Goal: Information Seeking & Learning: Learn about a topic

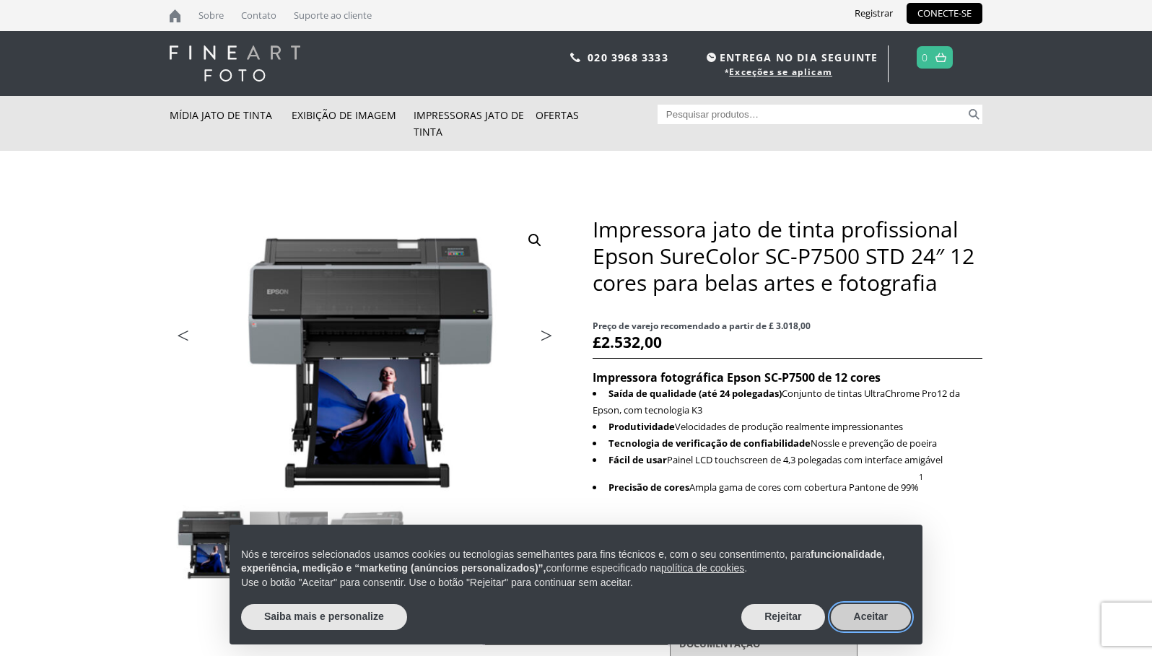
click at [875, 617] on font "Aceitar" at bounding box center [871, 617] width 34 height 12
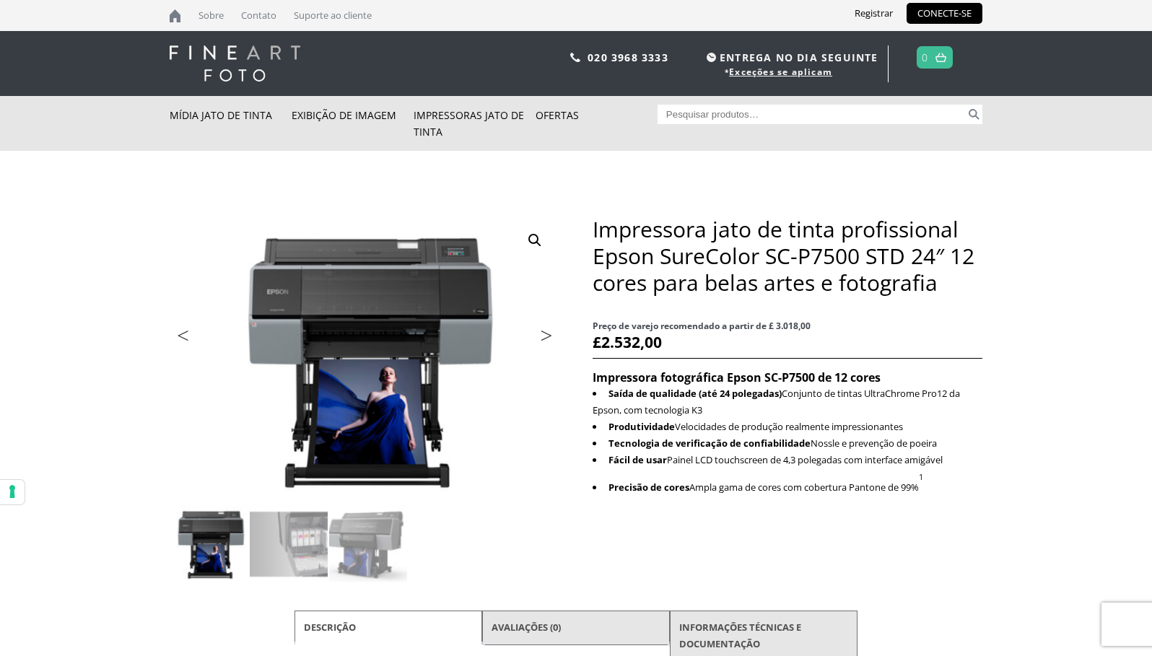
scroll to position [144, 0]
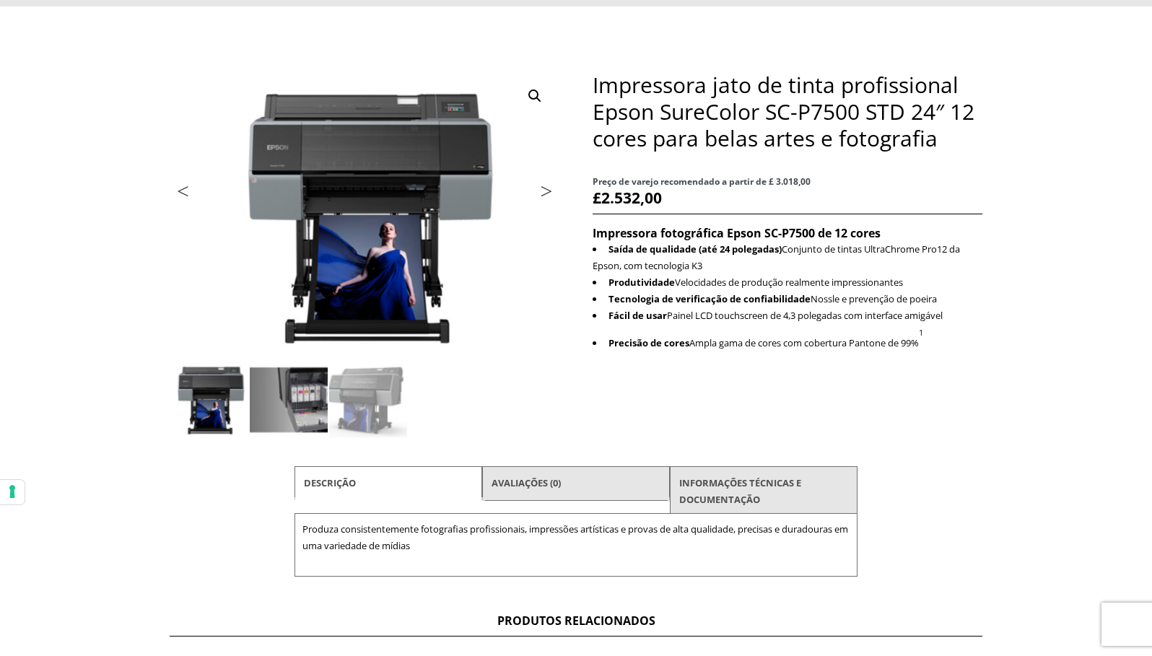
click at [278, 406] on img at bounding box center [289, 400] width 78 height 78
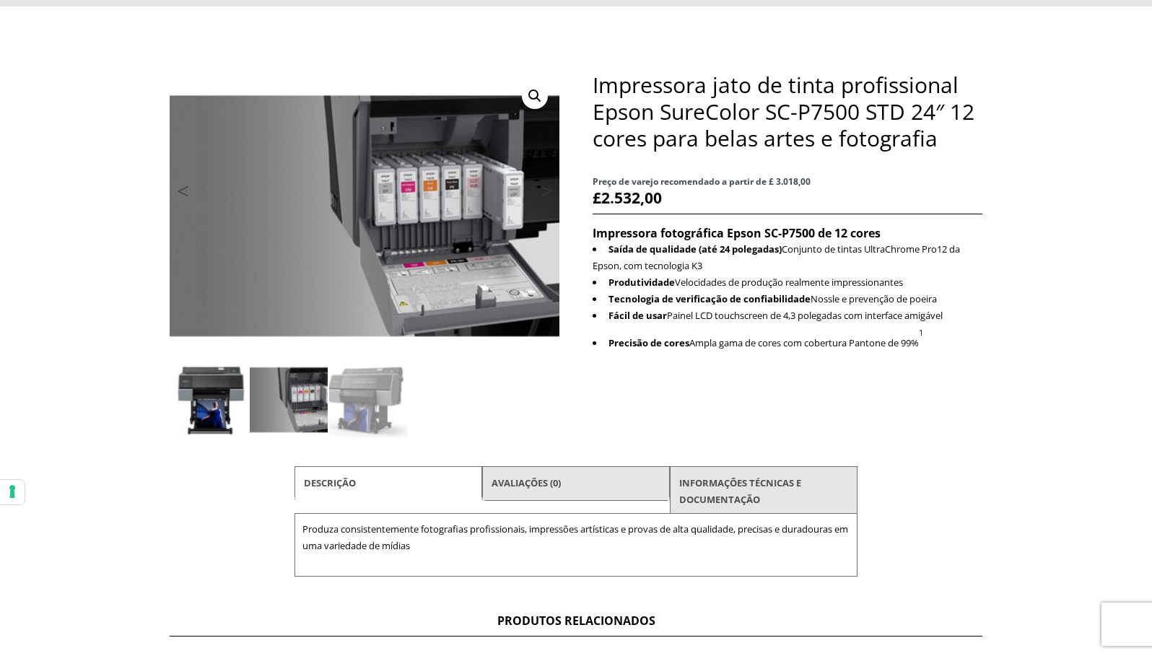
click at [224, 403] on img at bounding box center [209, 400] width 78 height 78
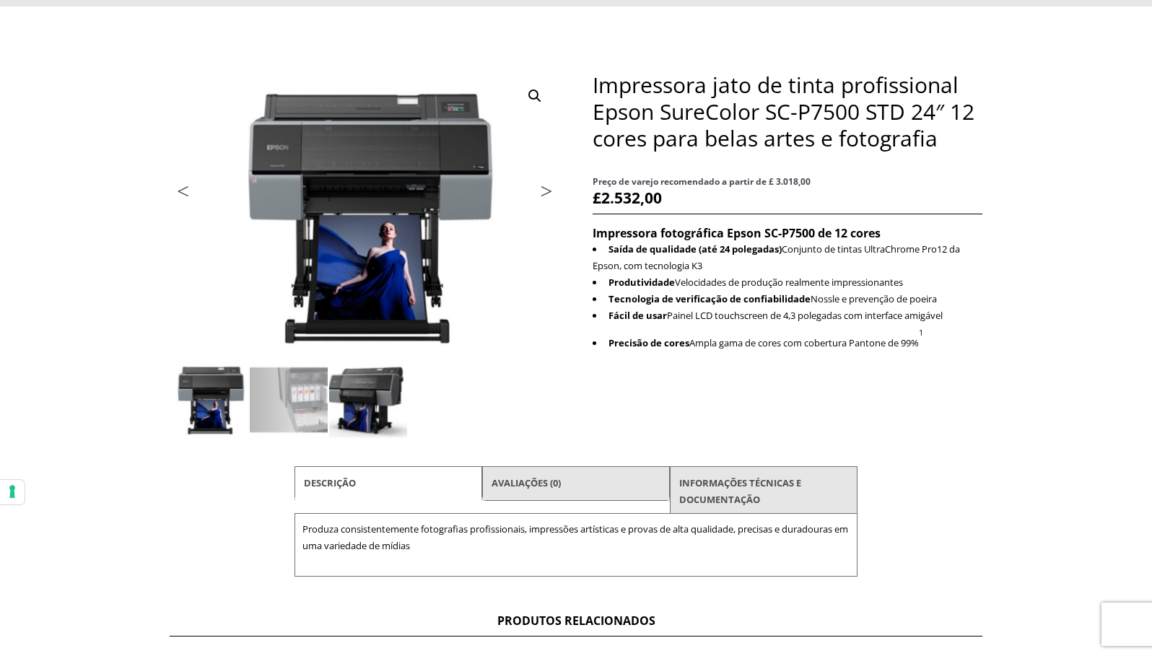
click at [373, 390] on img at bounding box center [368, 400] width 78 height 78
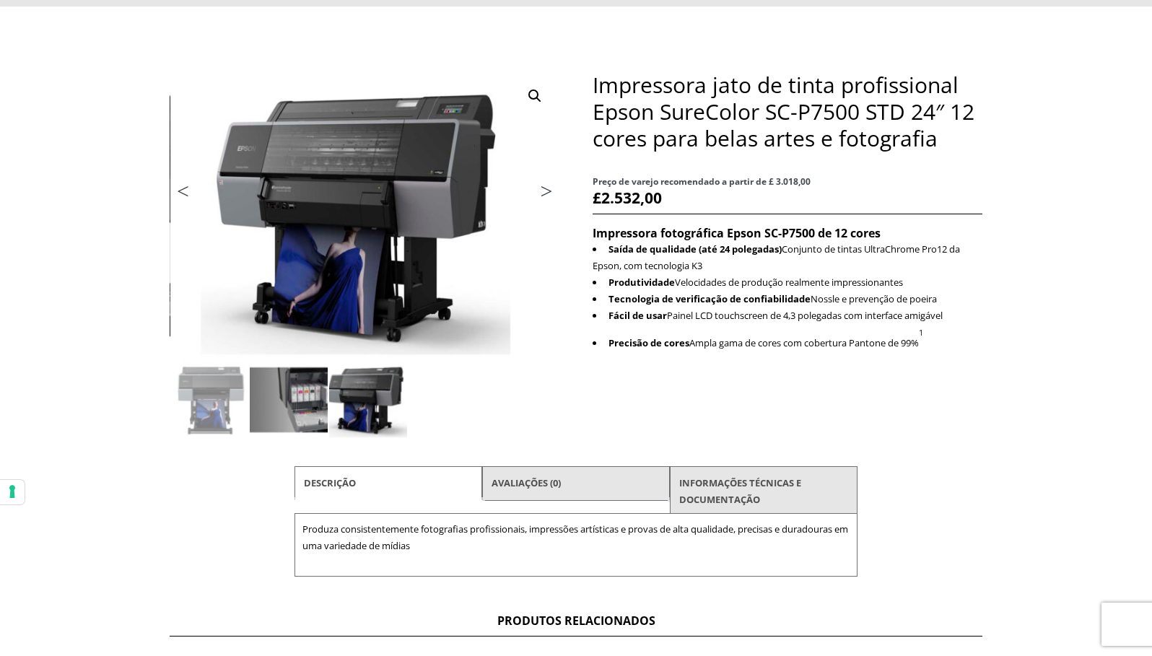
click at [294, 395] on img at bounding box center [289, 400] width 78 height 78
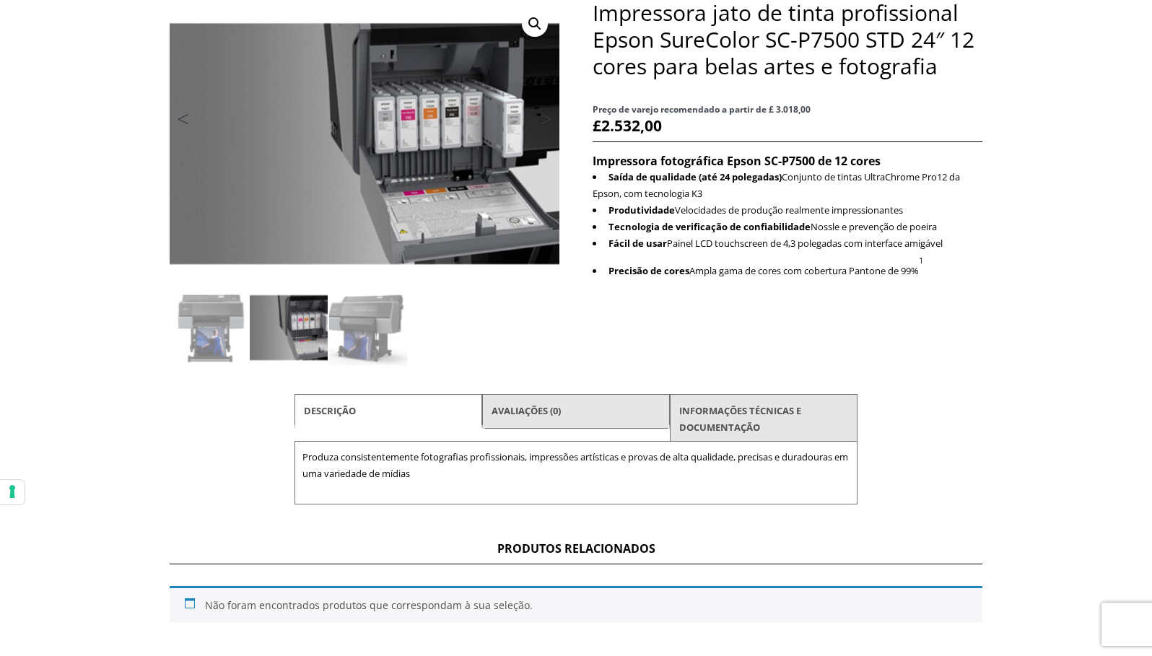
scroll to position [433, 0]
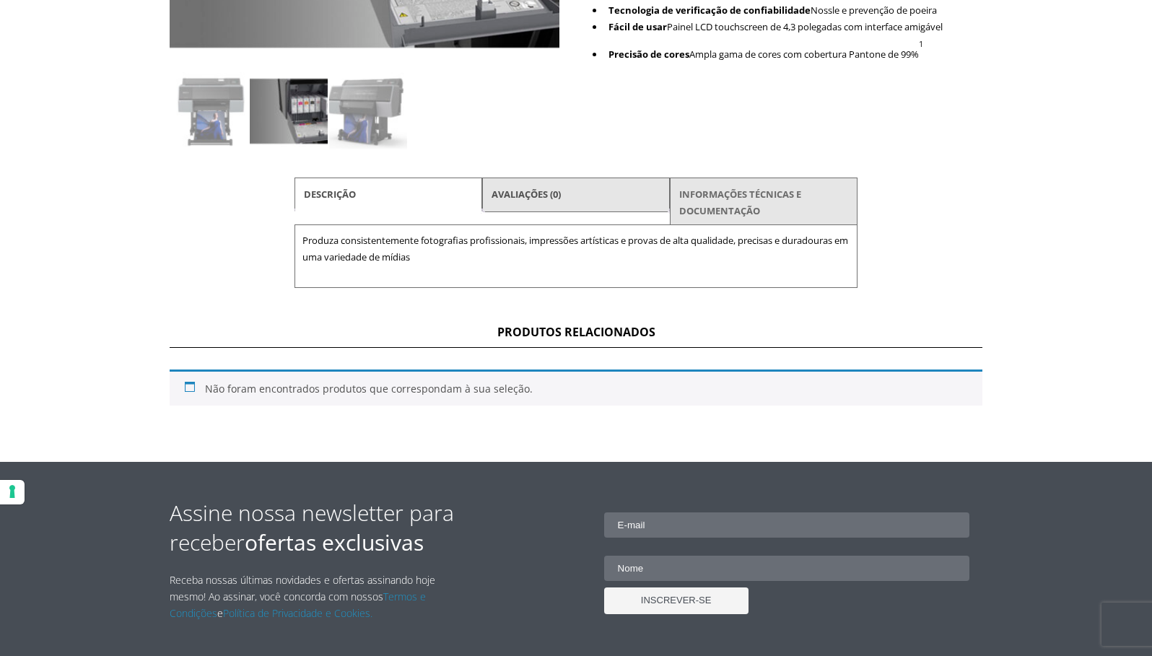
click at [737, 202] on link "INFORMAÇÕES TÉCNICAS E DOCUMENTAÇÃO" at bounding box center [764, 203] width 170 height 43
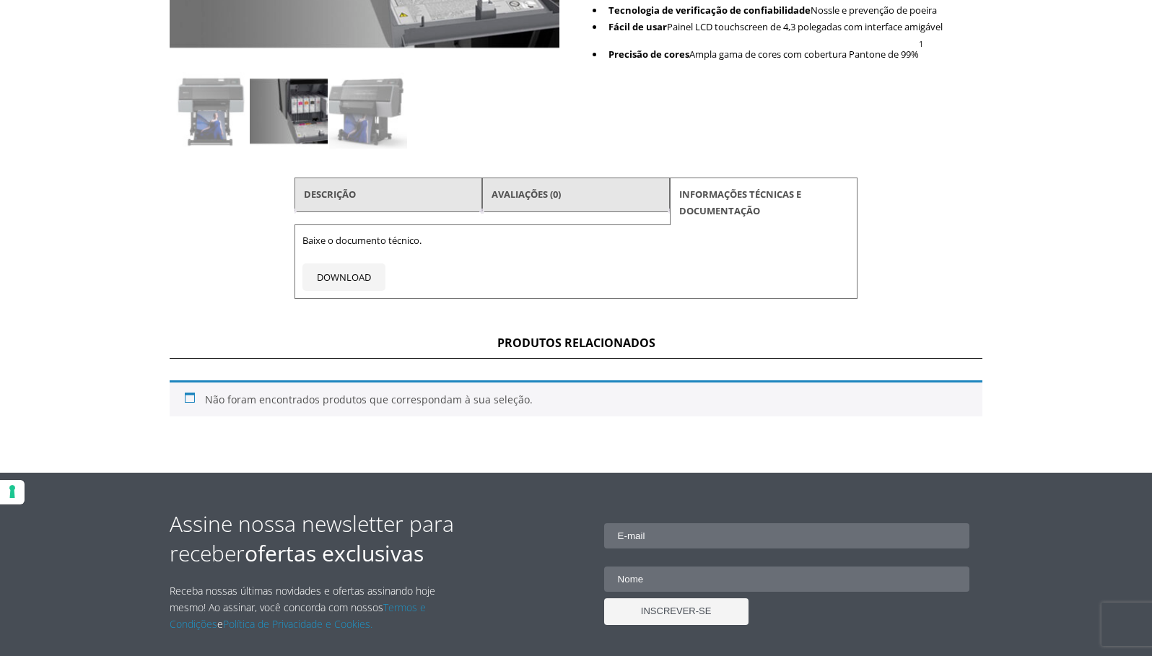
click at [574, 193] on li "Avaliações (0)" at bounding box center [576, 195] width 188 height 35
click at [434, 192] on li "Descrição" at bounding box center [388, 195] width 188 height 35
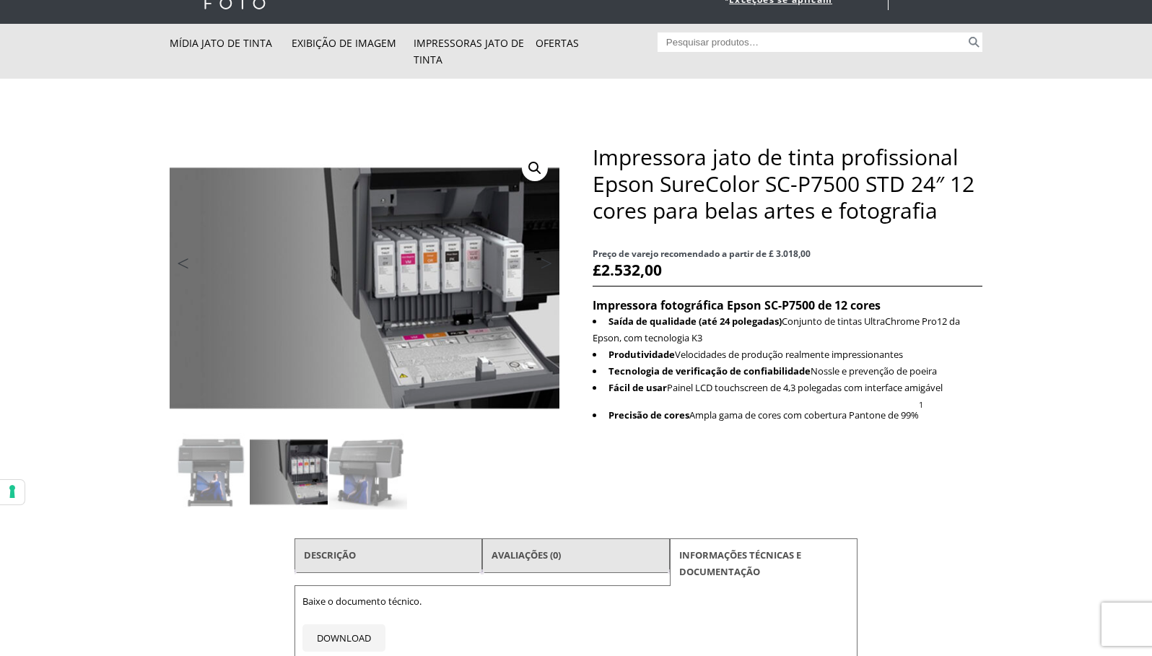
scroll to position [0, 0]
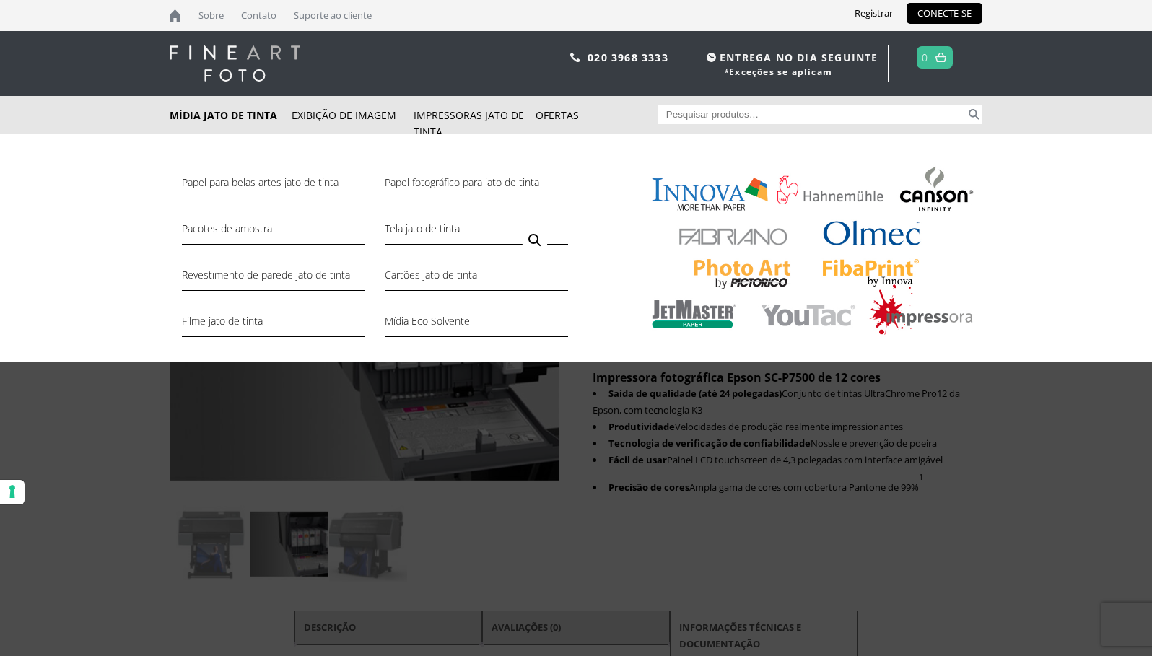
click at [837, 196] on img at bounding box center [808, 253] width 349 height 180
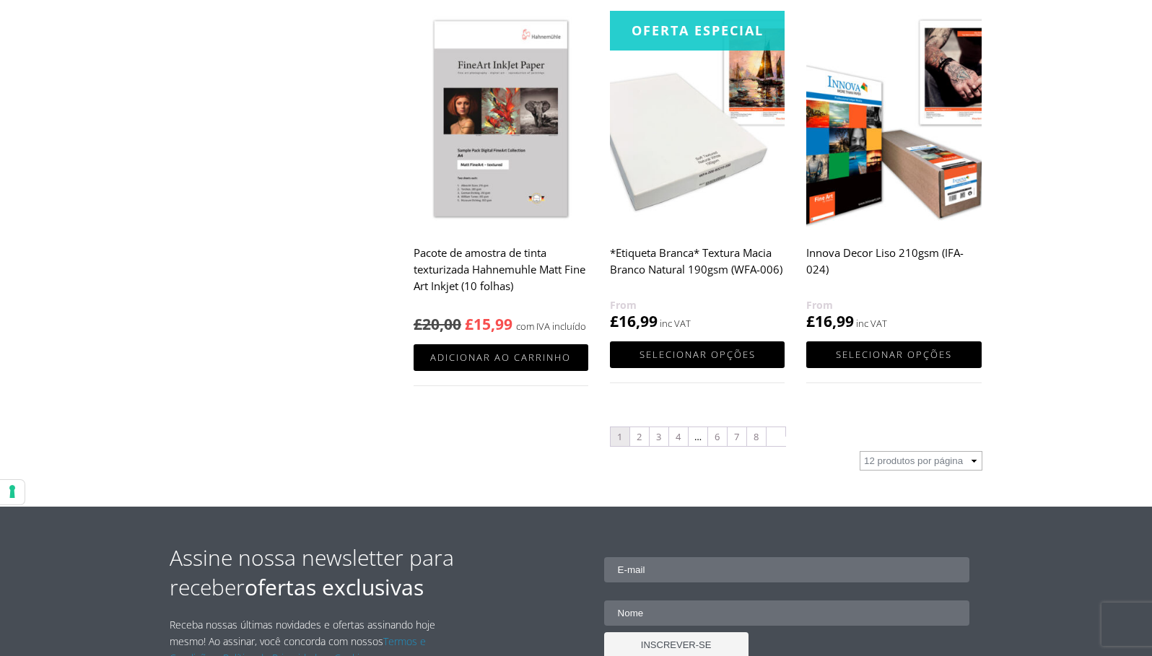
scroll to position [1660, 0]
